Goal: Task Accomplishment & Management: Complete application form

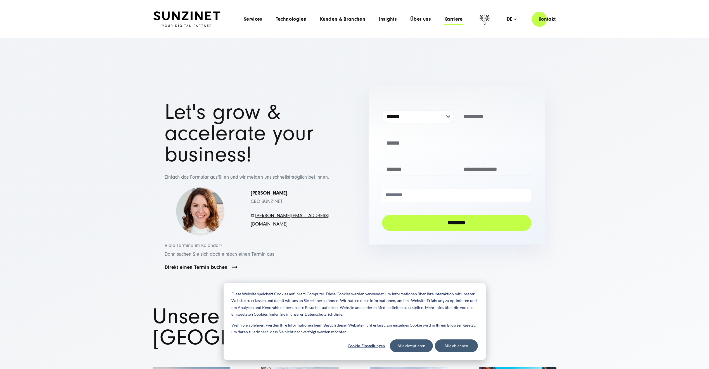
click at [455, 18] on span "Karriere" at bounding box center [453, 19] width 18 height 6
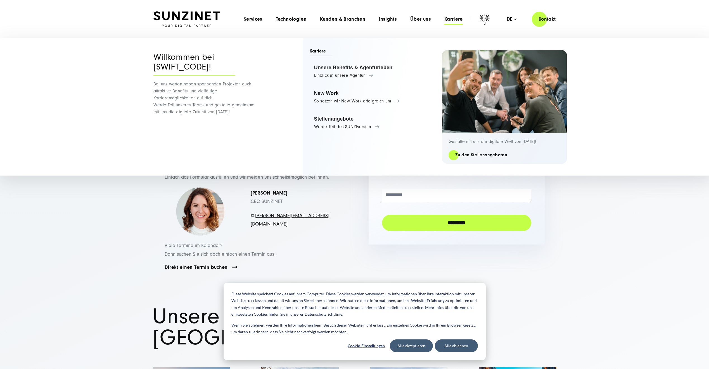
click at [352, 231] on div "**********" at bounding box center [354, 191] width 402 height 210
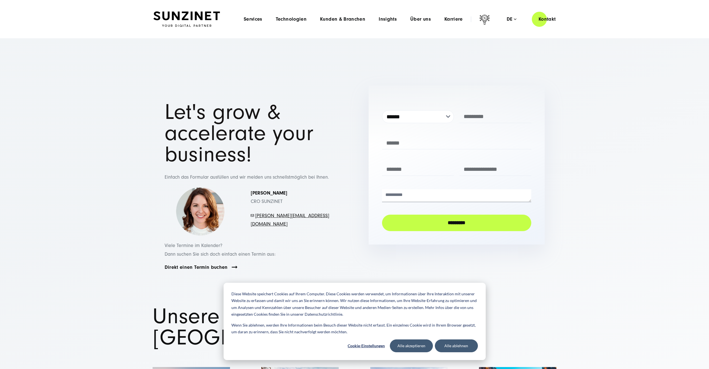
click at [452, 16] on div "Menu Services Menu Full Service Digitalagentur Wir lösen komplexe Herausforderu…" at bounding box center [400, 19] width 326 height 16
click at [453, 19] on span "Karriere" at bounding box center [453, 19] width 18 height 6
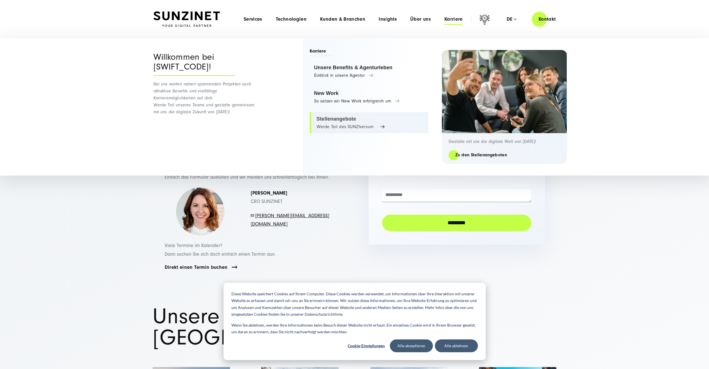
click at [344, 117] on link "Stellenangebote Werde Teil des SUNZIversum" at bounding box center [369, 122] width 119 height 21
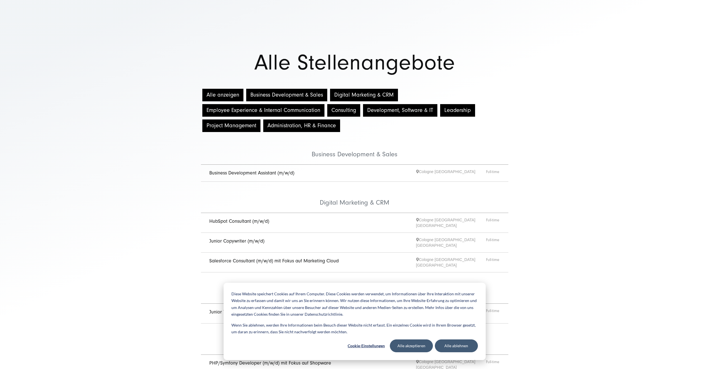
scroll to position [28, 0]
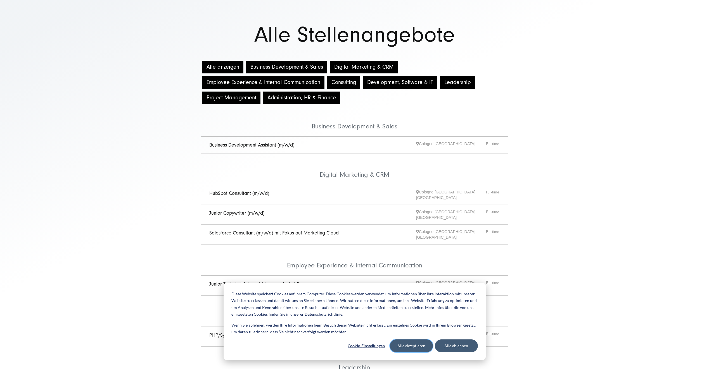
click at [400, 348] on button "Alle akzeptieren" at bounding box center [411, 346] width 43 height 13
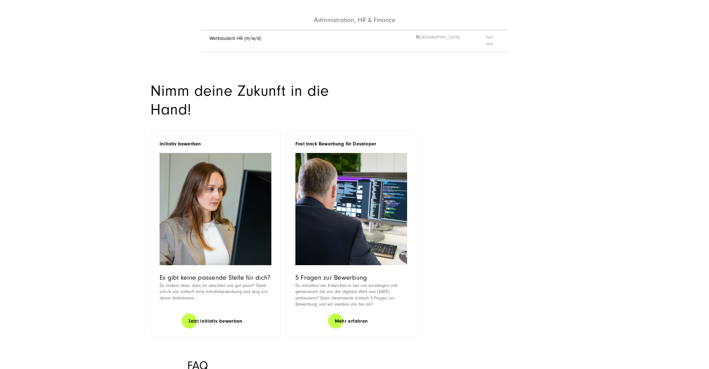
scroll to position [475, 0]
